Goal: Information Seeking & Learning: Learn about a topic

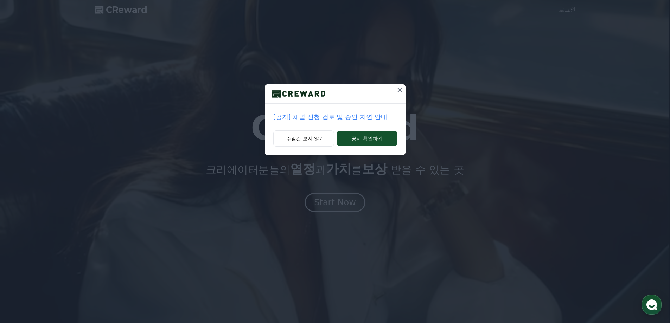
click at [349, 114] on p "[공지] 채널 신청 검토 및 승인 지연 안내" at bounding box center [335, 117] width 124 height 10
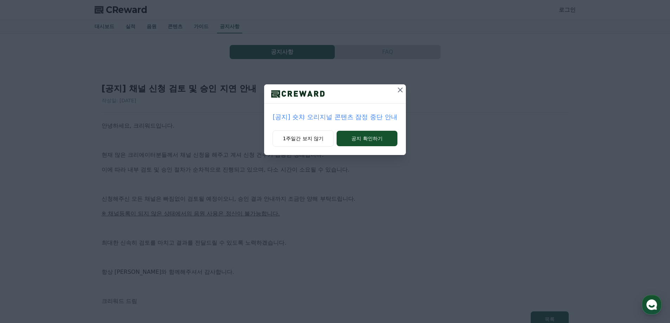
click at [396, 90] on icon at bounding box center [400, 90] width 8 height 8
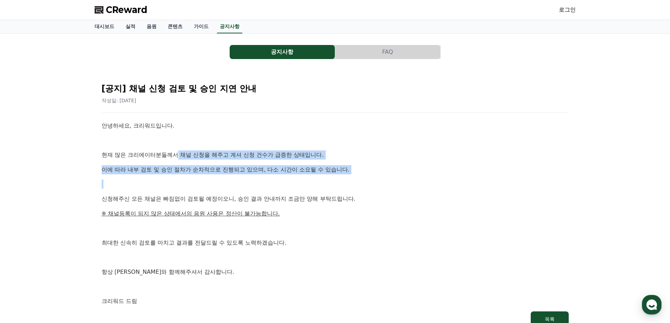
drag, startPoint x: 186, startPoint y: 152, endPoint x: 218, endPoint y: 172, distance: 37.4
click at [217, 175] on div "안녕하세요, 크리워드입니다. 현재 많은 크리에이터분들께서 채널 신청을 해주고 계셔 신청 건수가 급증한 상태입니다. 이에 따라 내부 검토 및 승…" at bounding box center [335, 213] width 467 height 185
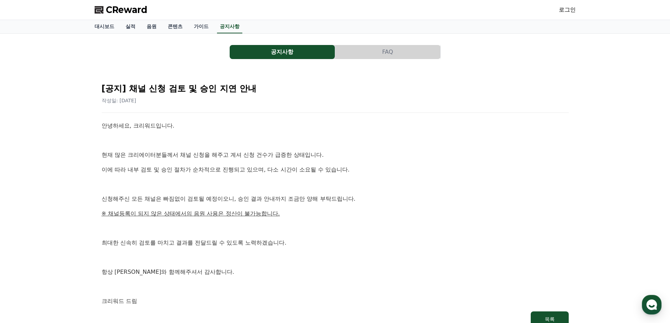
drag, startPoint x: 236, startPoint y: 137, endPoint x: 226, endPoint y: 70, distance: 68.2
click at [148, 31] on link "음원" at bounding box center [151, 26] width 21 height 13
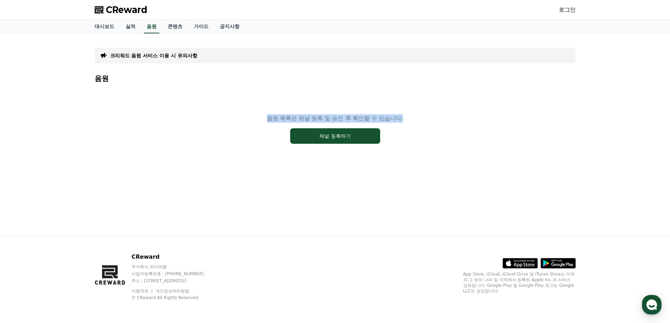
drag, startPoint x: 251, startPoint y: 126, endPoint x: 269, endPoint y: 160, distance: 38.4
click at [269, 160] on div "음원 목록은 채널 등록 및 승인 후 확인할 수 있습니다. 채널 등록하기" at bounding box center [335, 129] width 481 height 88
drag, startPoint x: 269, startPoint y: 160, endPoint x: 266, endPoint y: 157, distance: 4.2
click at [269, 160] on div "음원 목록은 채널 등록 및 승인 후 확인할 수 있습니다. 채널 등록하기" at bounding box center [335, 129] width 481 height 88
